Goal: Task Accomplishment & Management: Use online tool/utility

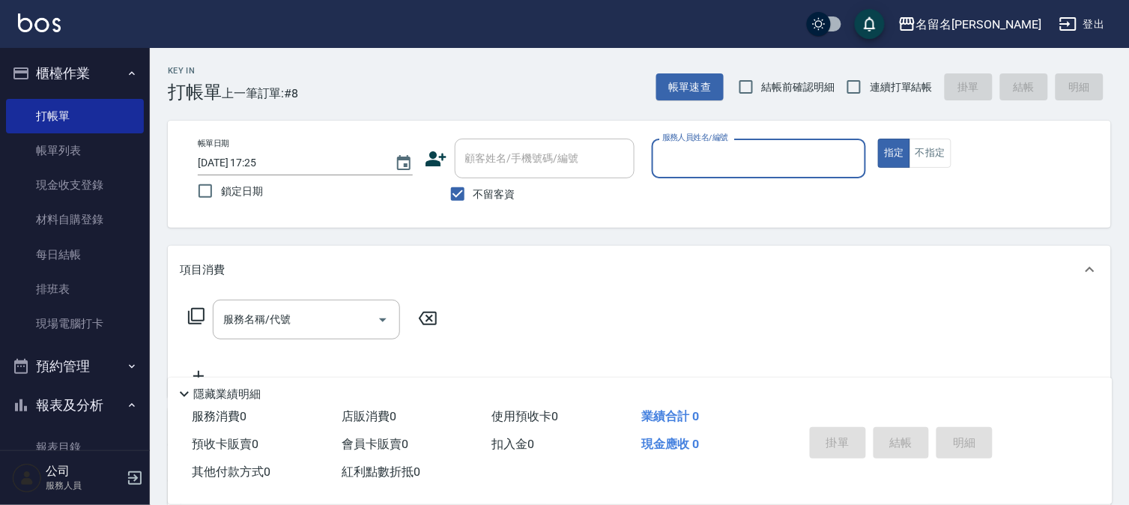
click at [656, 163] on div "服務人員姓名/編號" at bounding box center [759, 159] width 215 height 40
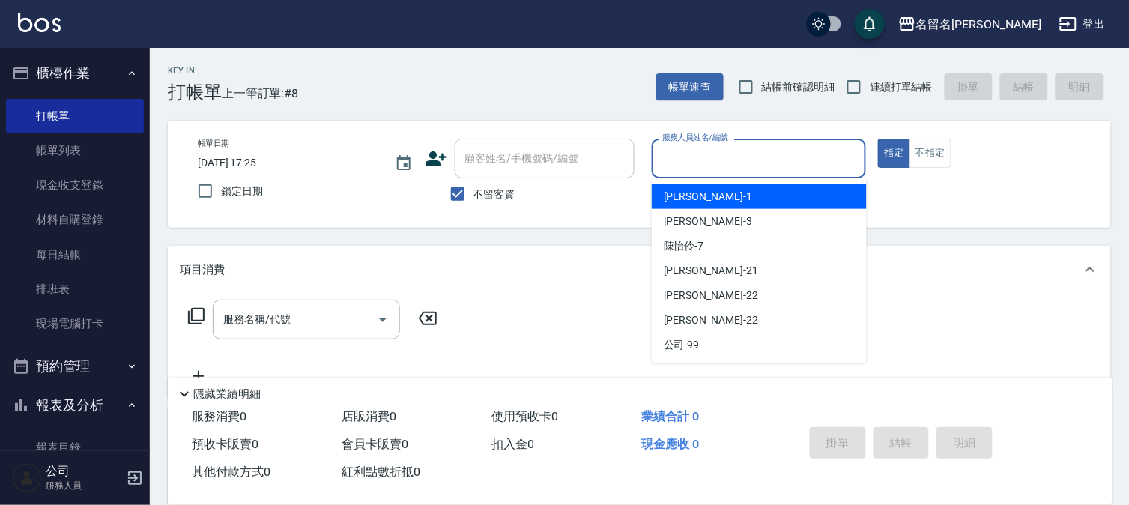
click at [678, 202] on span "[PERSON_NAME]-1" at bounding box center [708, 197] width 88 height 16
type input "[PERSON_NAME]-1"
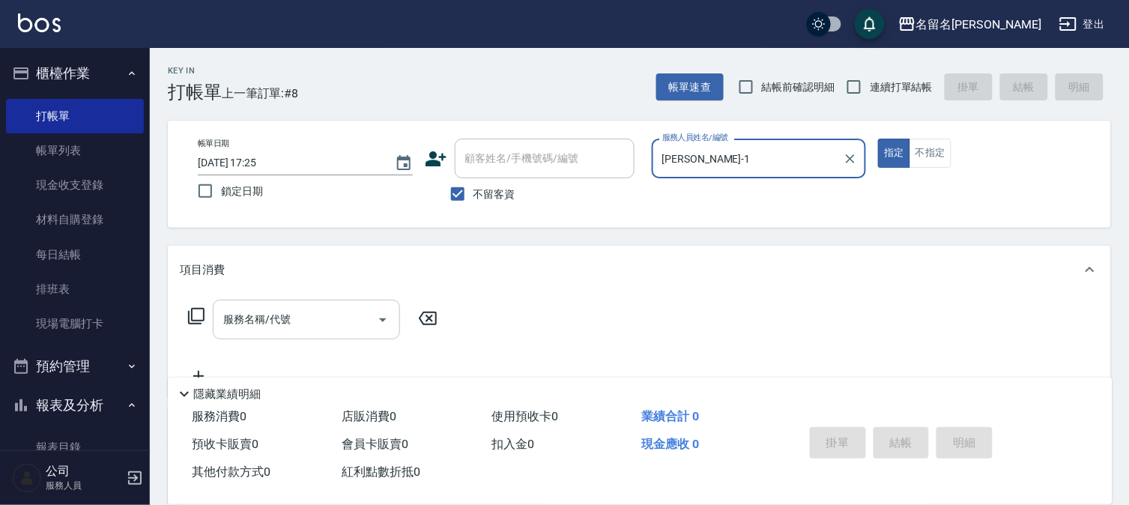
click at [223, 322] on input "服務名稱/代號" at bounding box center [295, 320] width 151 height 26
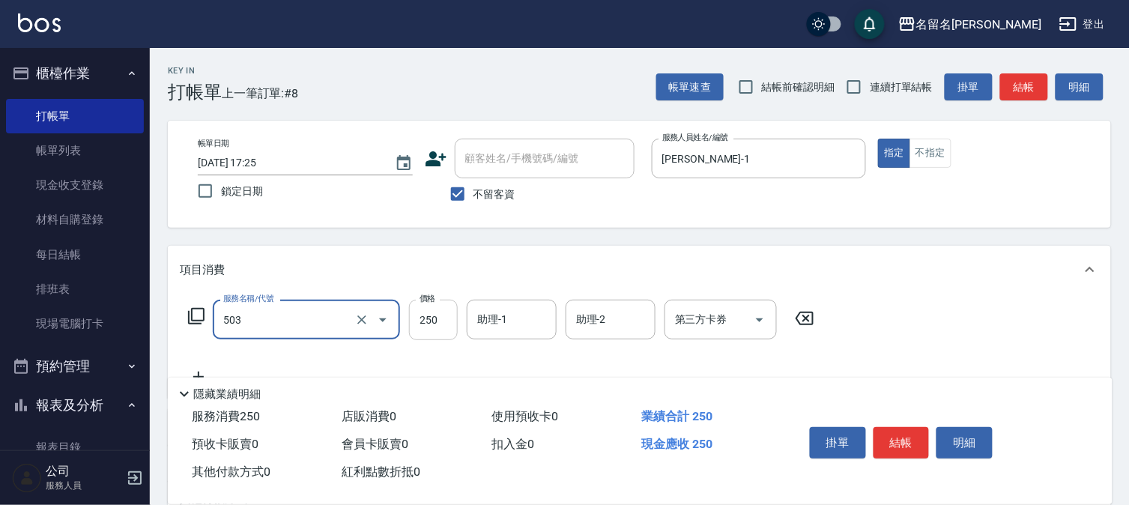
type input "指定洗髮(503)"
click at [432, 327] on input "250" at bounding box center [433, 320] width 49 height 40
type input "350"
click at [498, 321] on input "助理-1" at bounding box center [512, 320] width 76 height 26
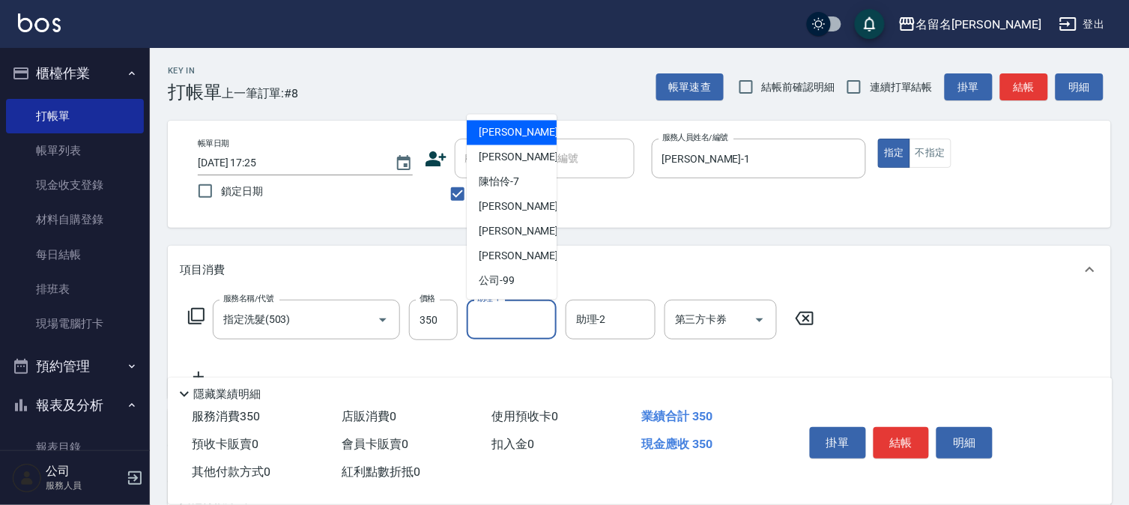
click at [526, 133] on div "[PERSON_NAME]-1" at bounding box center [512, 133] width 90 height 25
type input "[PERSON_NAME]-1"
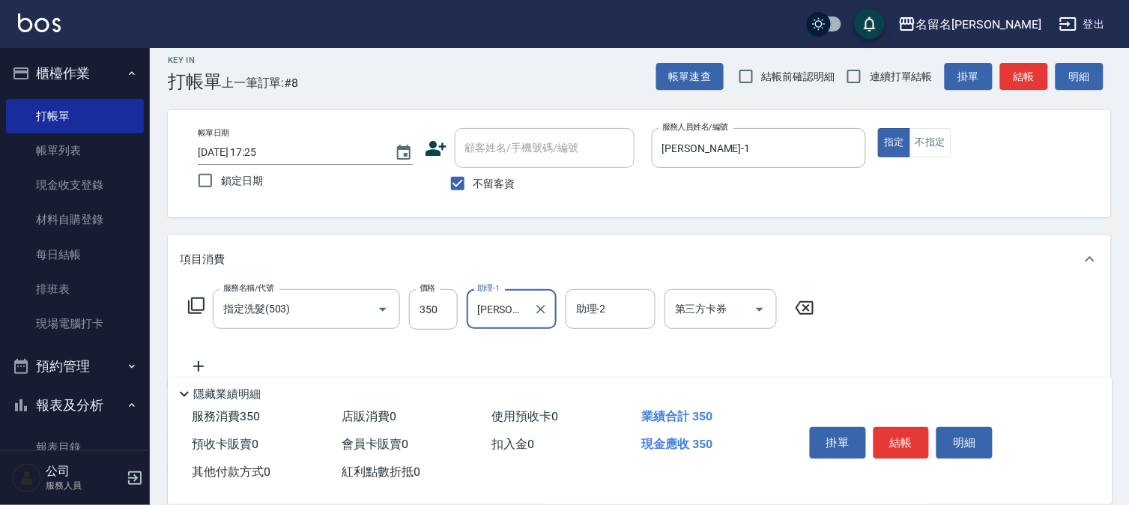
scroll to position [166, 0]
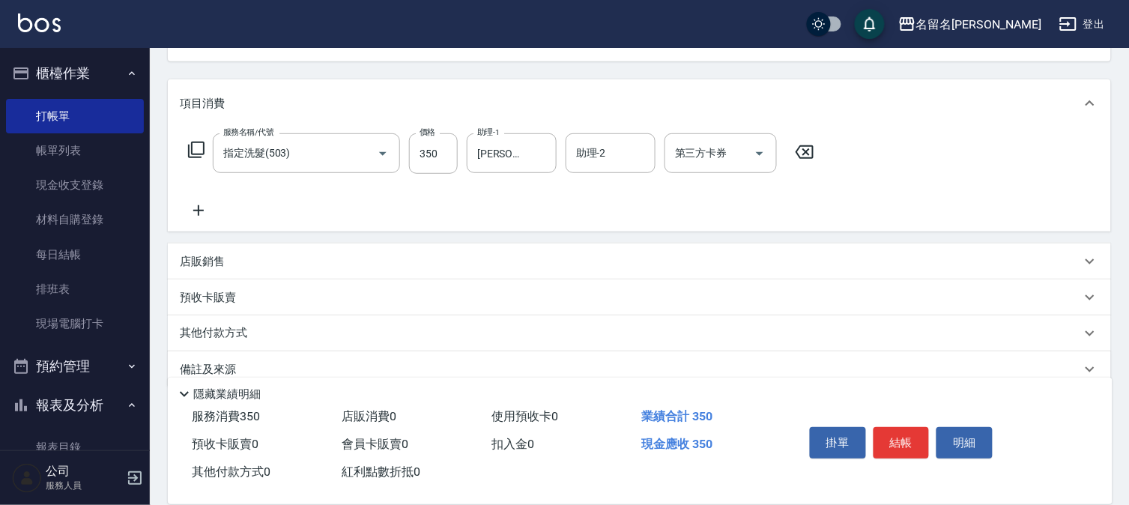
click at [196, 211] on icon at bounding box center [198, 210] width 10 height 10
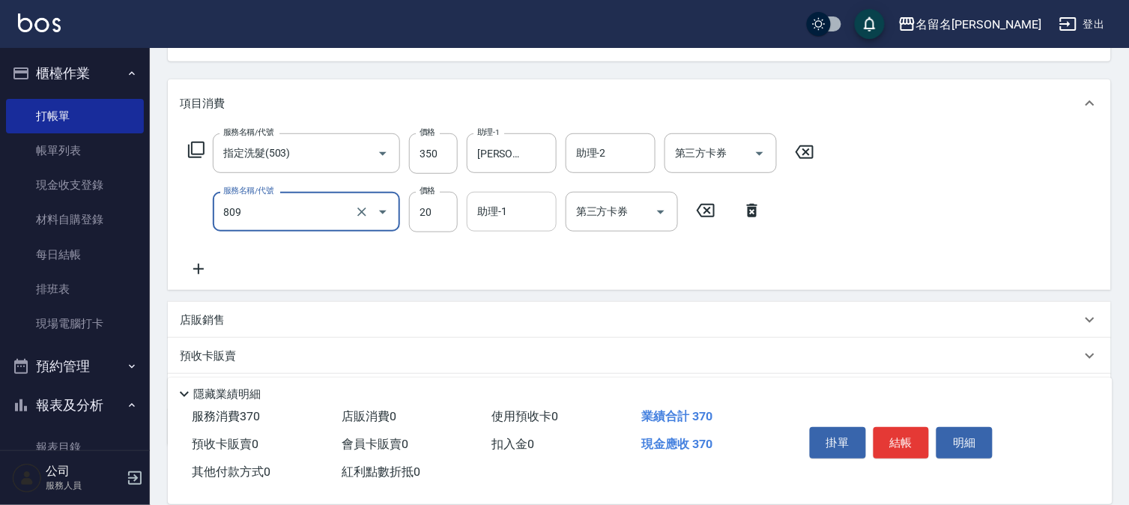
type input "[PERSON_NAME](809)"
click at [504, 219] on input "助理-1" at bounding box center [512, 212] width 76 height 26
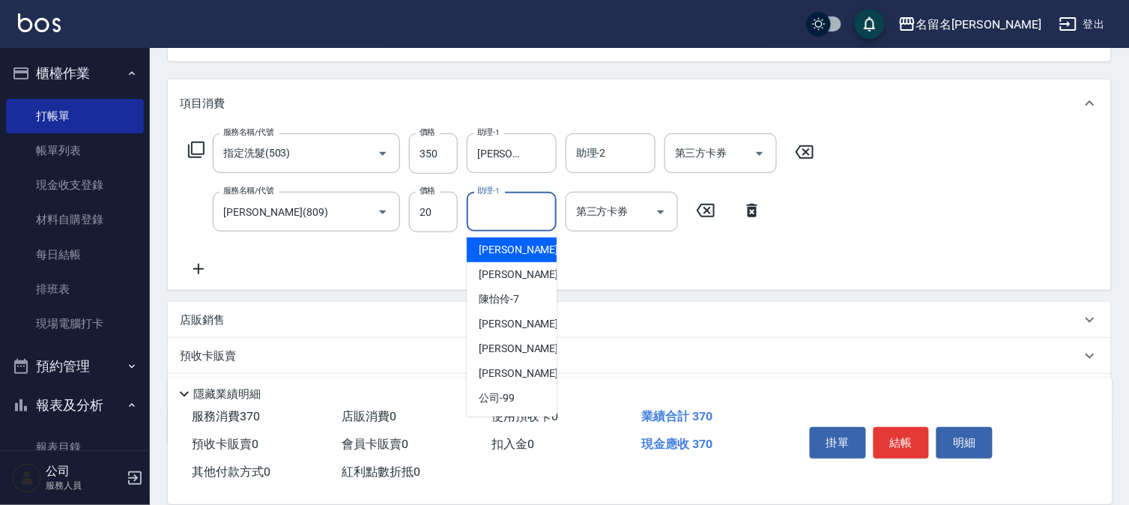
click at [510, 246] on span "[PERSON_NAME]-1" at bounding box center [523, 250] width 88 height 16
type input "[PERSON_NAME]-1"
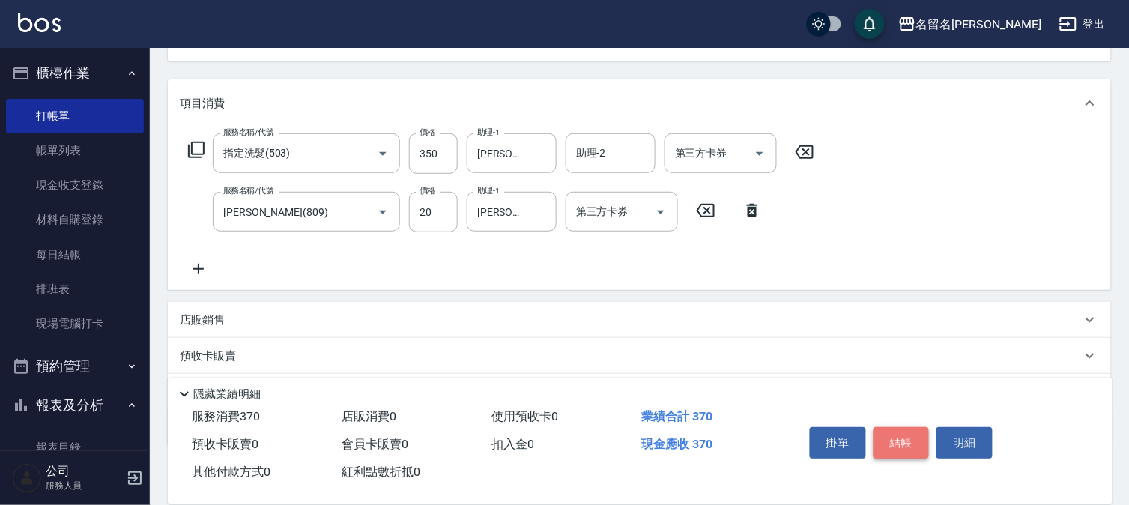
click at [892, 427] on button "結帳" at bounding box center [902, 442] width 56 height 31
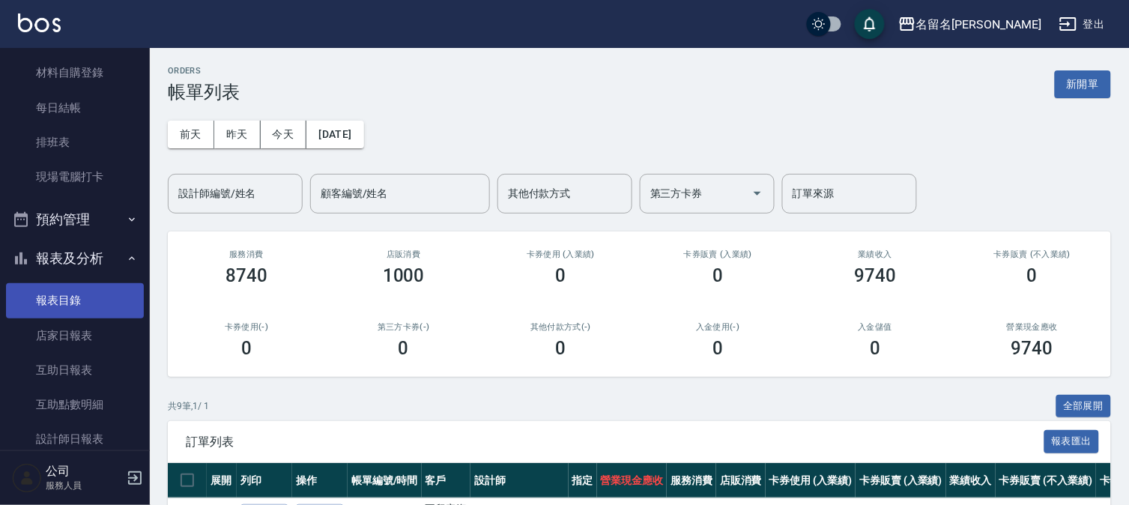
scroll to position [166, 0]
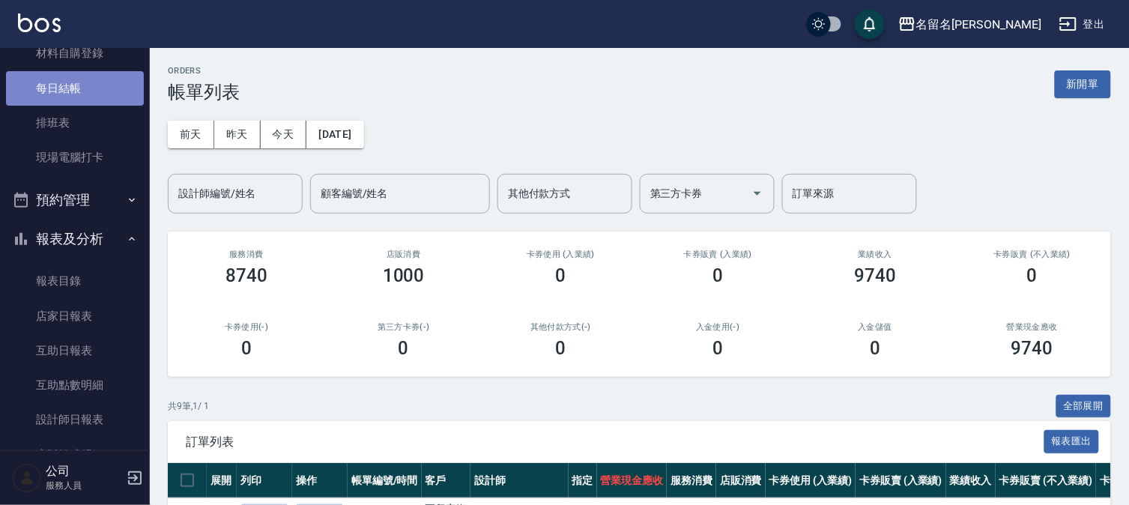
click at [86, 91] on link "每日結帳" at bounding box center [75, 88] width 138 height 34
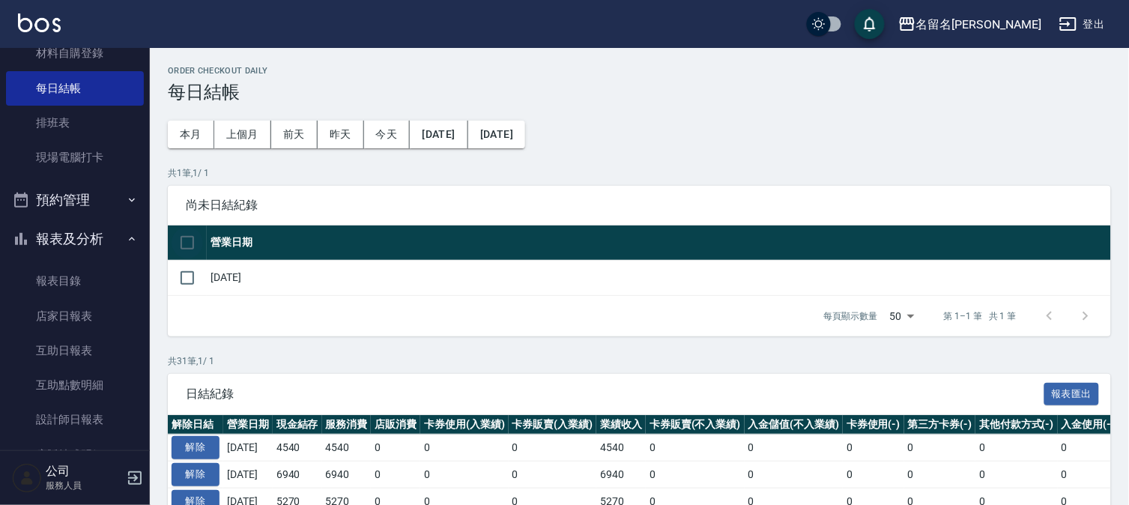
click at [192, 235] on input "checkbox" at bounding box center [187, 242] width 31 height 31
checkbox input "true"
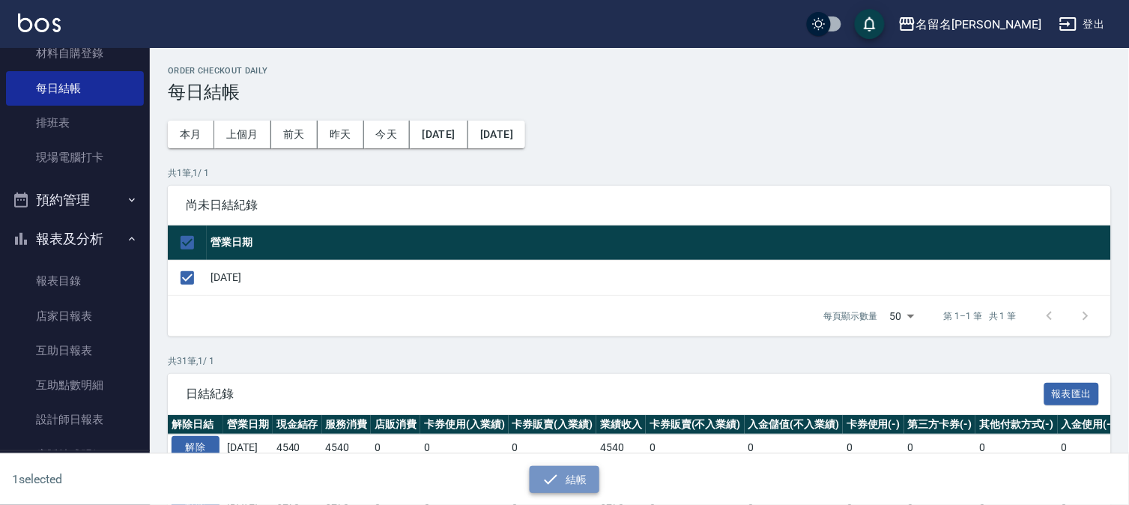
click at [543, 484] on icon "button" at bounding box center [551, 480] width 18 height 18
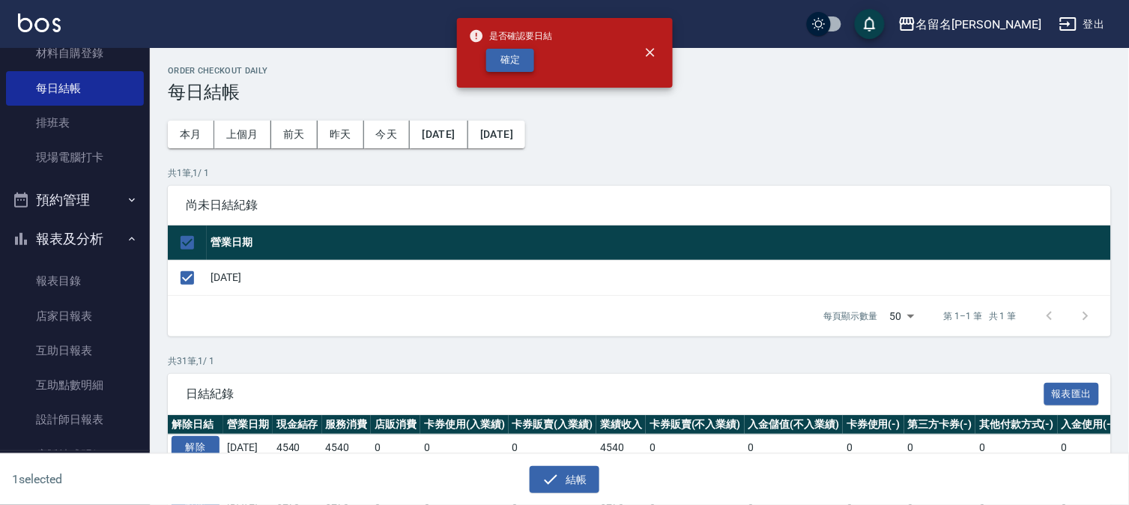
click at [510, 61] on button "確定" at bounding box center [510, 60] width 48 height 23
checkbox input "false"
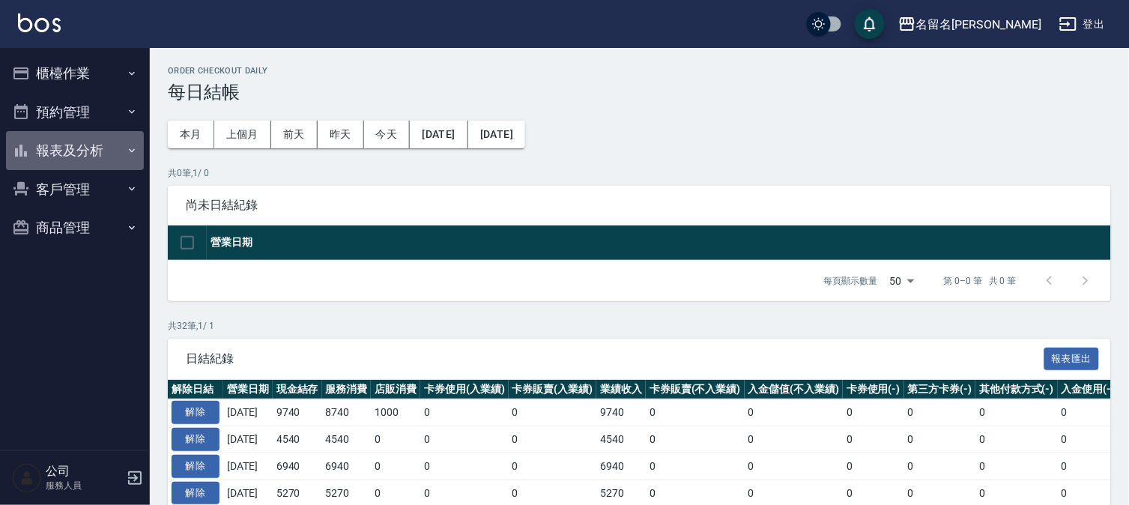
click at [61, 145] on button "報表及分析" at bounding box center [75, 150] width 138 height 39
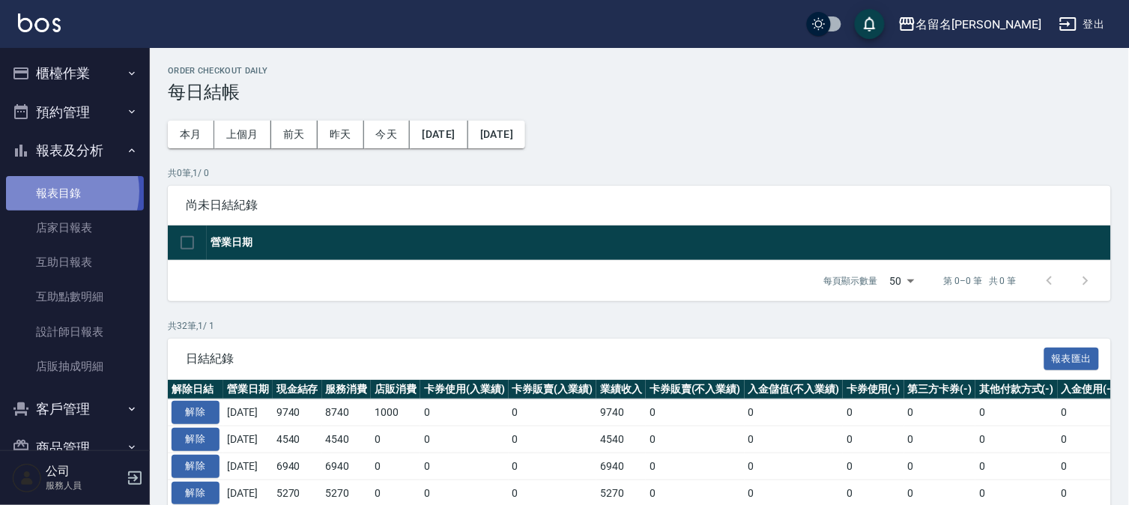
click at [60, 191] on link "報表目錄" at bounding box center [75, 193] width 138 height 34
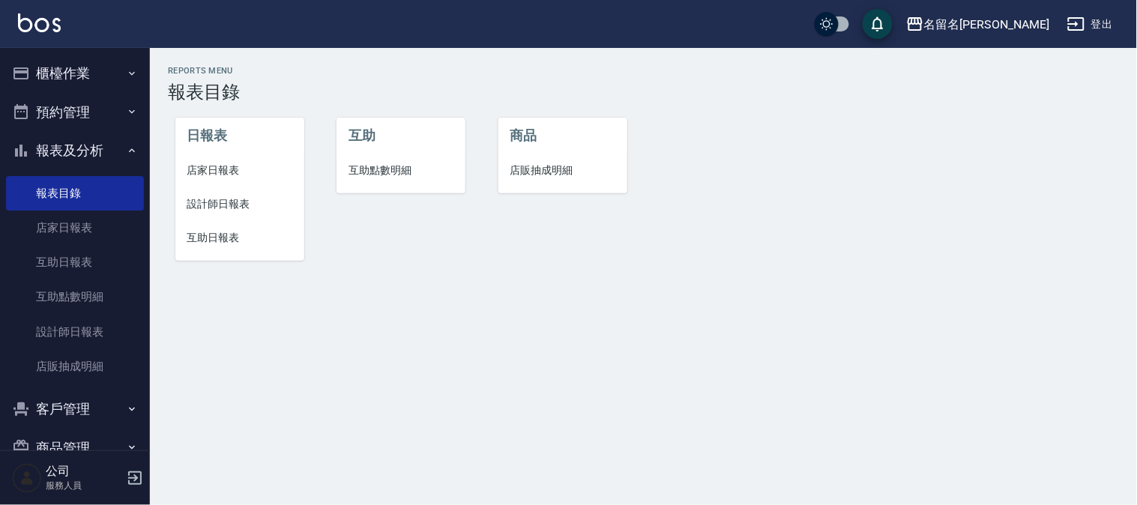
click at [203, 176] on span "店家日報表" at bounding box center [239, 171] width 105 height 16
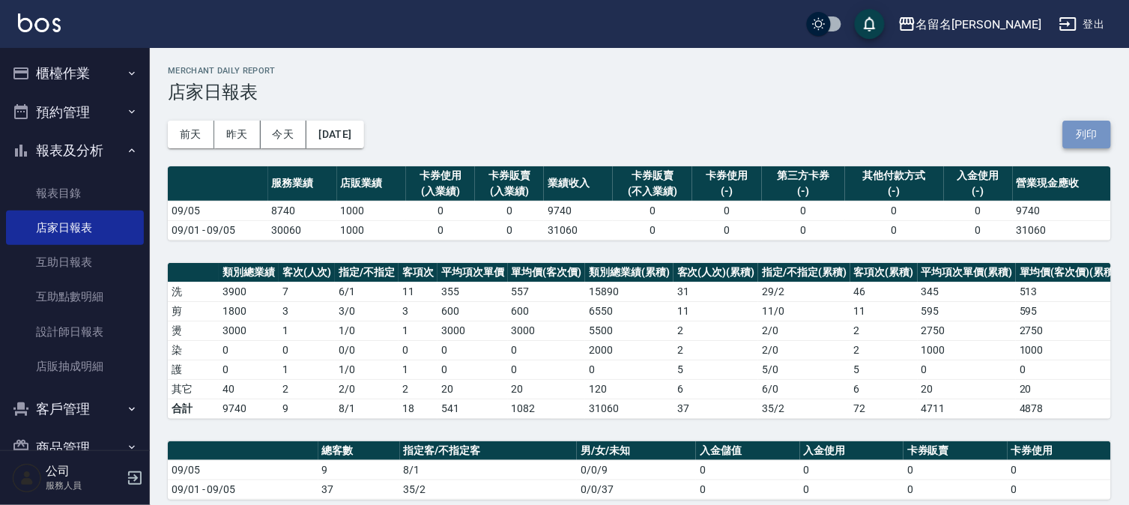
click at [1080, 137] on button "列印" at bounding box center [1088, 135] width 48 height 28
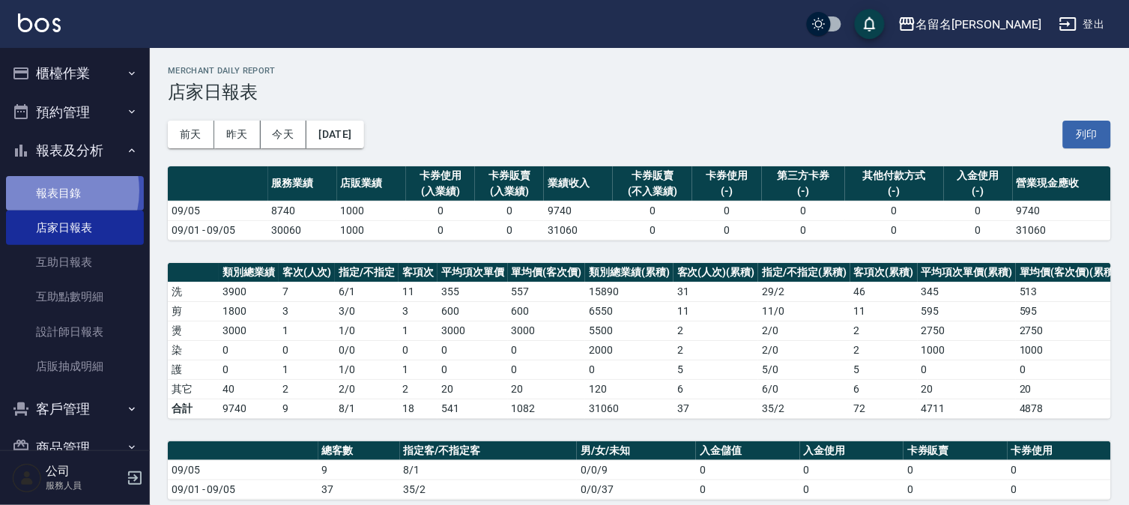
click at [49, 190] on link "報表目錄" at bounding box center [75, 193] width 138 height 34
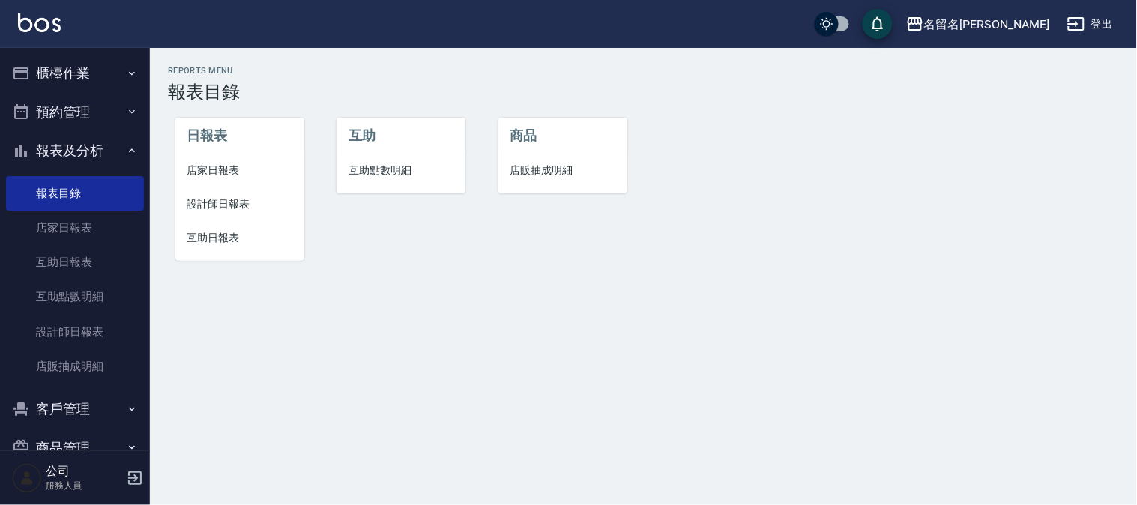
click at [211, 204] on span "設計師日報表" at bounding box center [239, 204] width 105 height 16
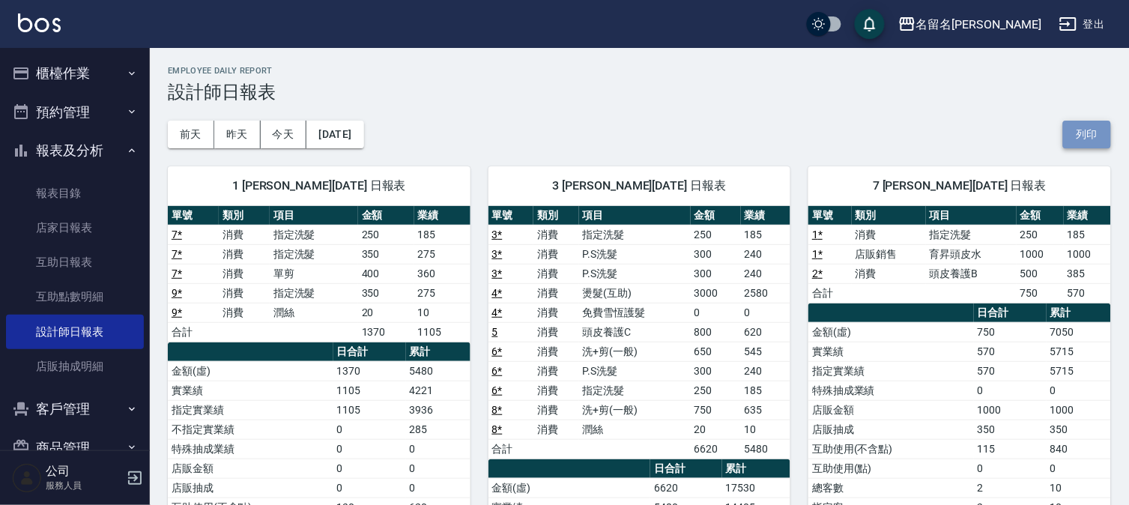
click at [1083, 130] on button "列印" at bounding box center [1088, 135] width 48 height 28
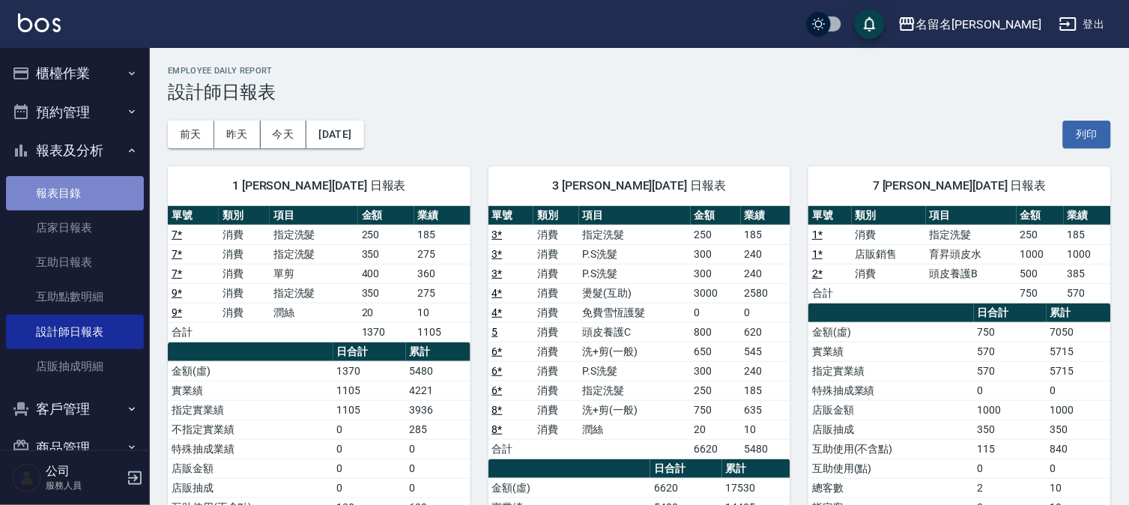
click at [90, 188] on link "報表目錄" at bounding box center [75, 193] width 138 height 34
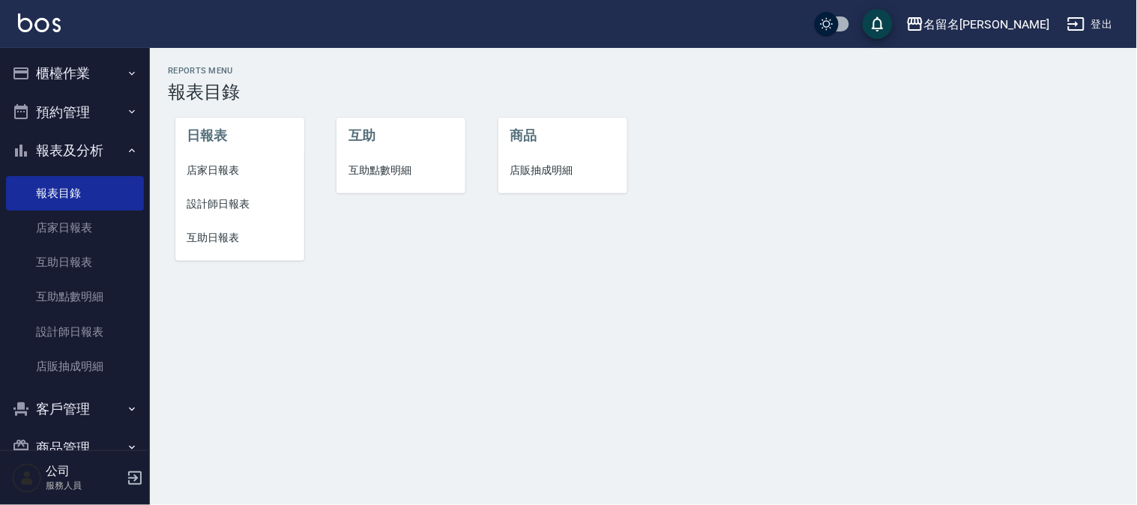
click at [221, 238] on span "互助日報表" at bounding box center [239, 238] width 105 height 16
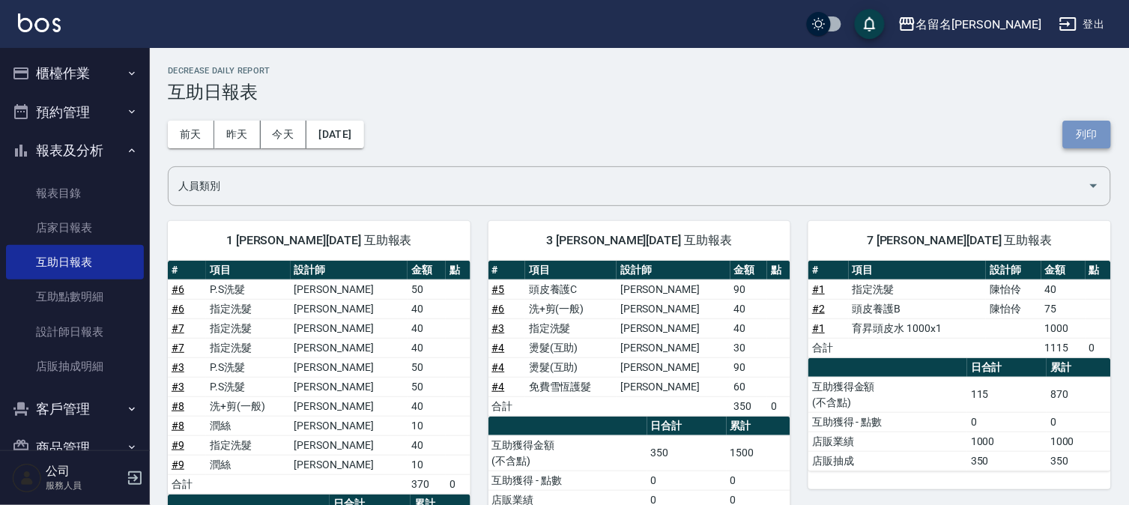
click at [1084, 130] on button "列印" at bounding box center [1088, 135] width 48 height 28
